Goal: Information Seeking & Learning: Learn about a topic

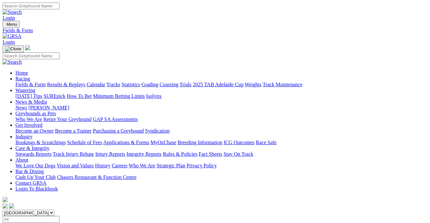
click at [82, 82] on link "Results & Replays" at bounding box center [66, 84] width 38 height 5
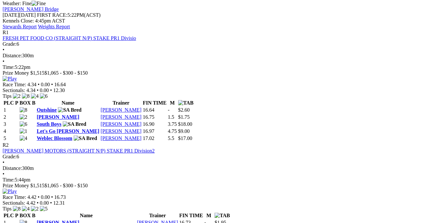
scroll to position [292, 0]
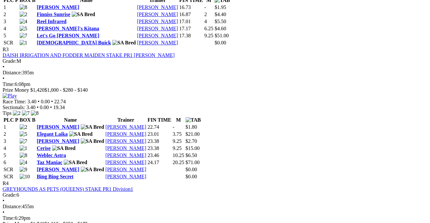
scroll to position [497, 0]
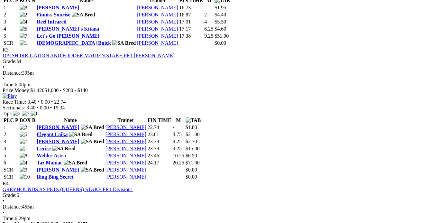
scroll to position [497, 0]
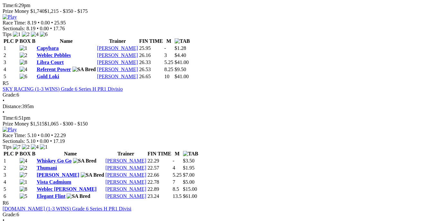
scroll to position [672, 0]
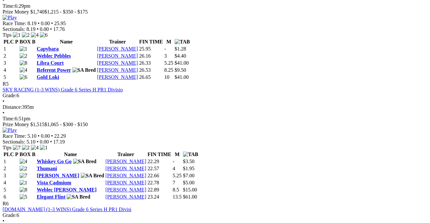
scroll to position [672, 0]
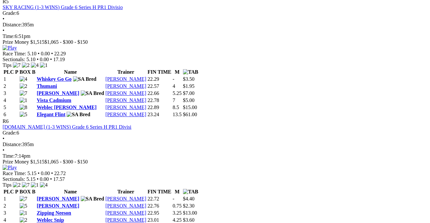
scroll to position [672, 0]
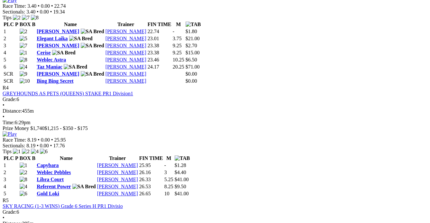
scroll to position [643, 0]
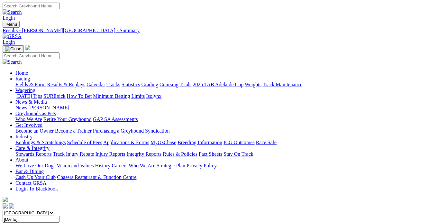
click at [33, 82] on link "Fields & Form" at bounding box center [30, 84] width 30 height 5
